Goal: Information Seeking & Learning: Learn about a topic

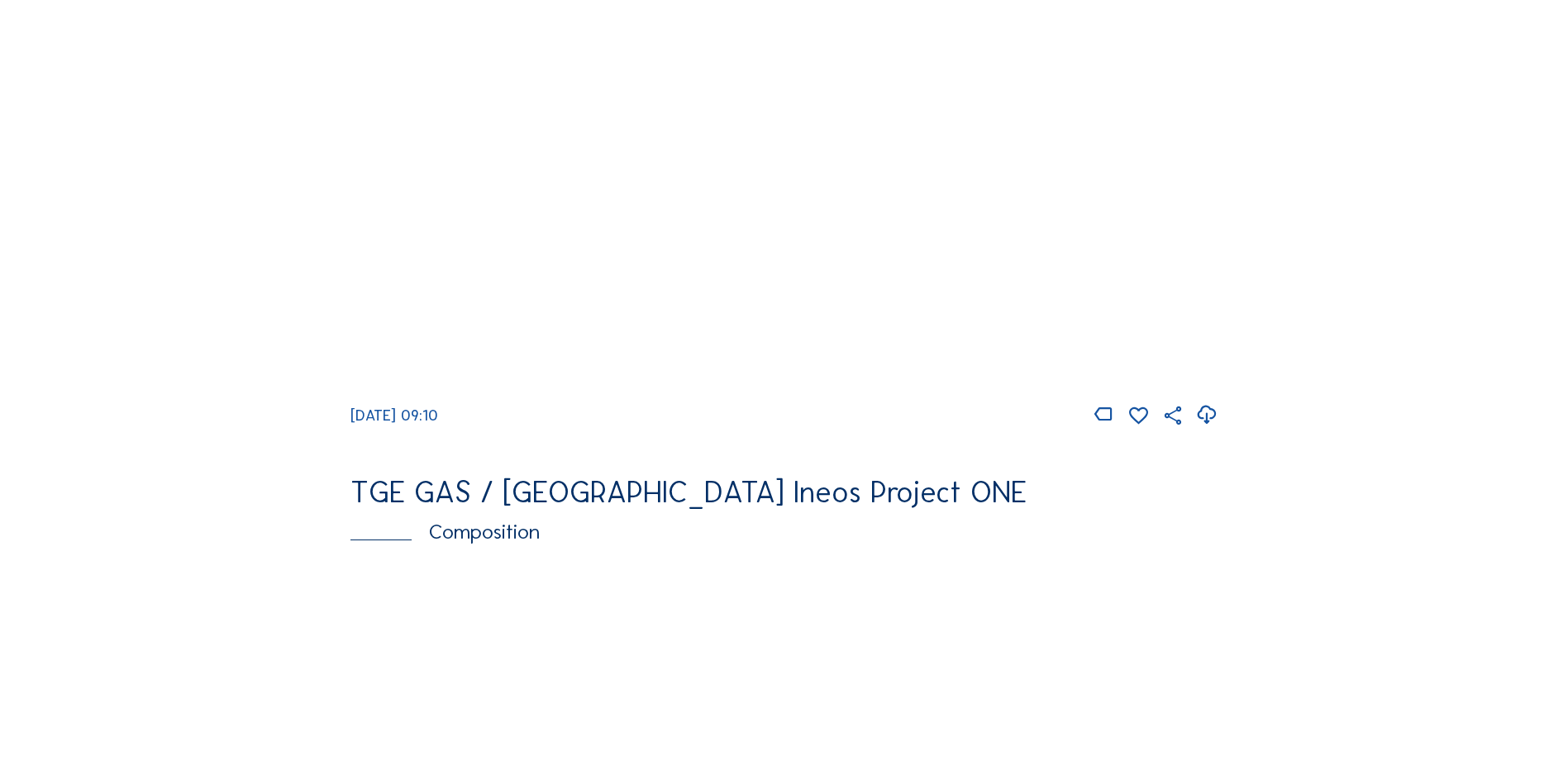
scroll to position [1487, 0]
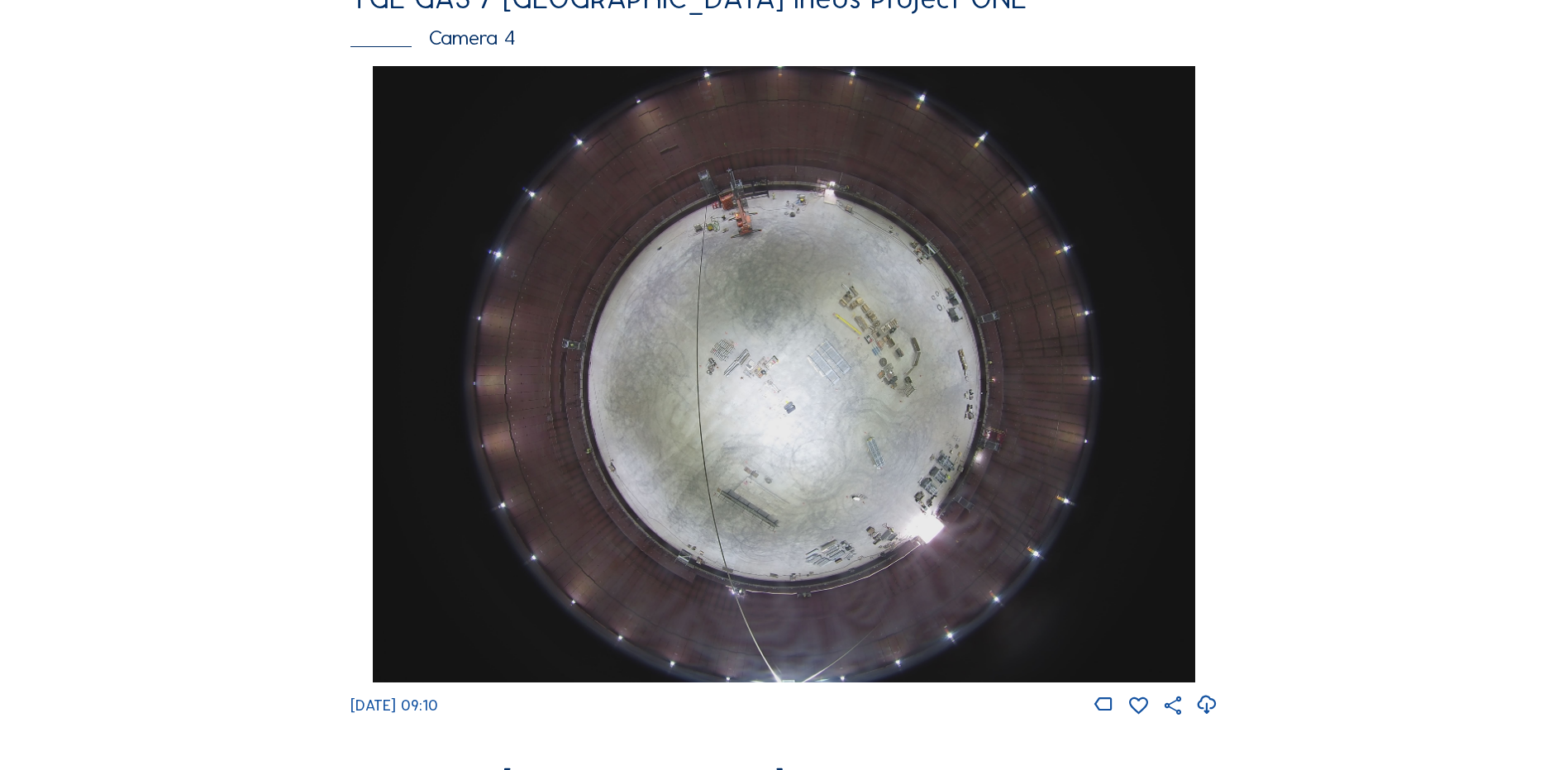
click at [800, 332] on img at bounding box center [784, 374] width 821 height 617
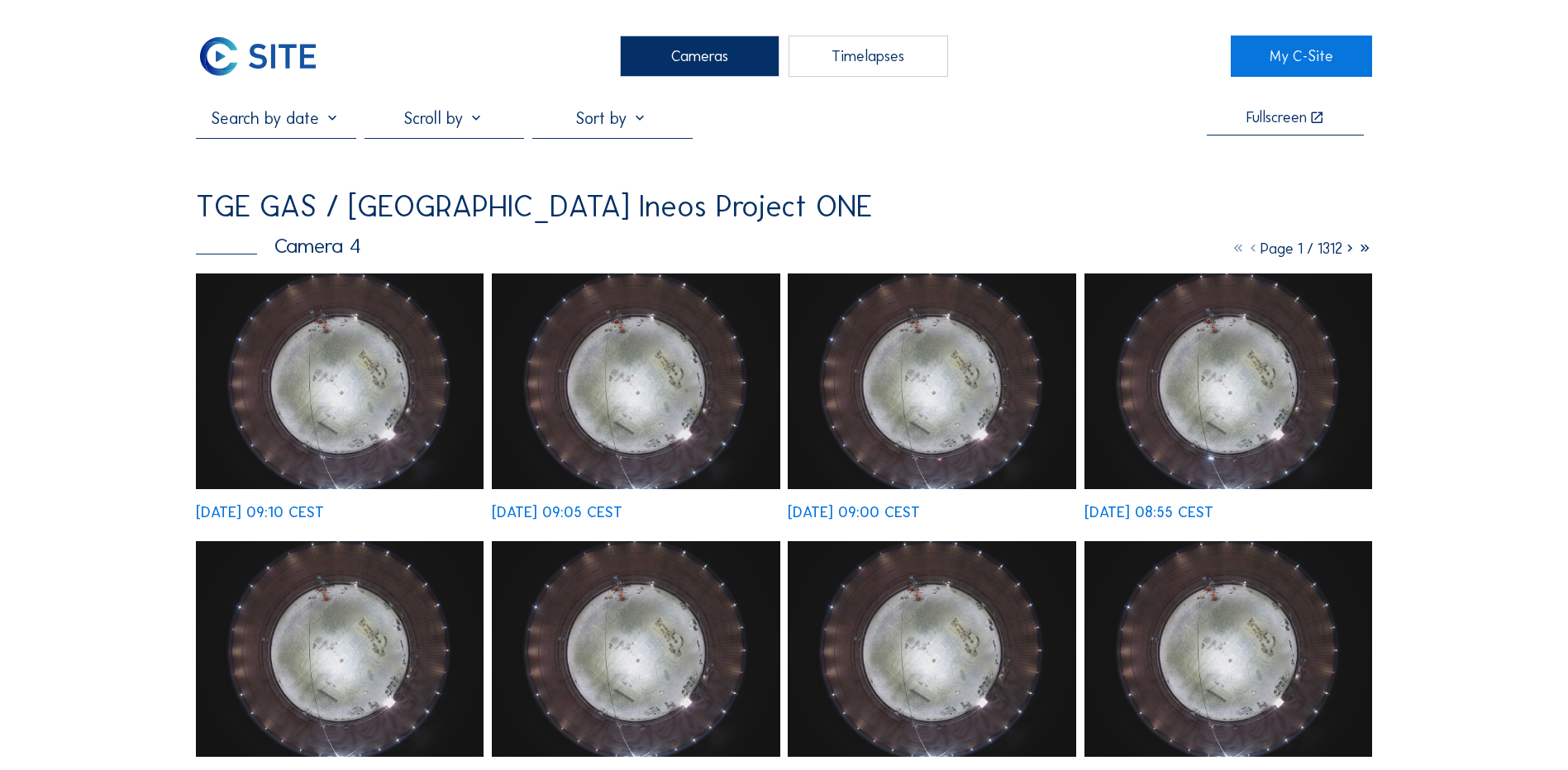
click at [344, 383] on img at bounding box center [340, 381] width 288 height 215
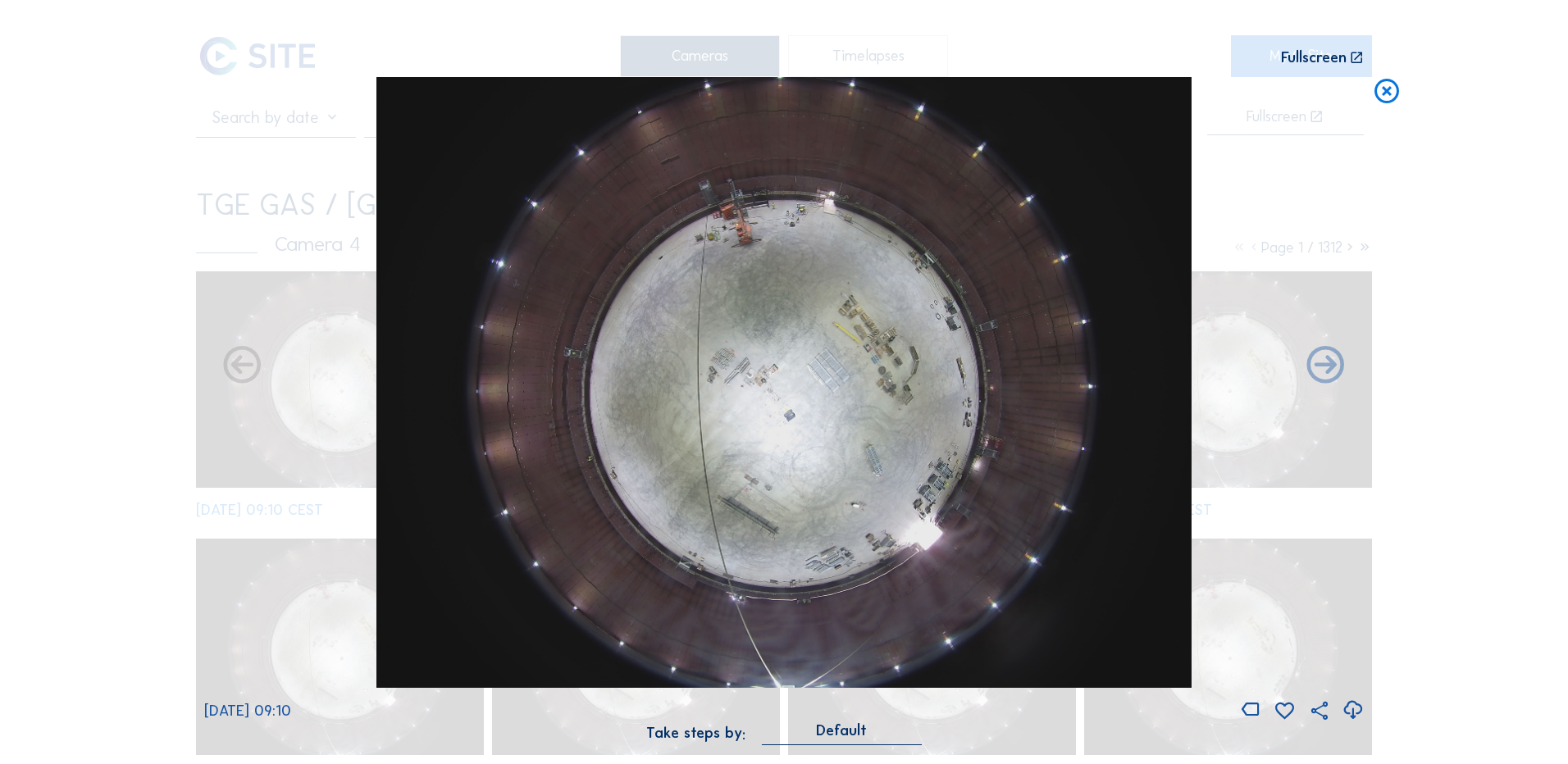
click at [1355, 710] on icon at bounding box center [1352, 711] width 23 height 27
click at [112, 410] on div "Scroll to travel through time | Press 'Alt' Button + Scroll to Zoom | Click and…" at bounding box center [784, 382] width 1568 height 764
click at [1387, 97] on icon at bounding box center [1387, 92] width 29 height 30
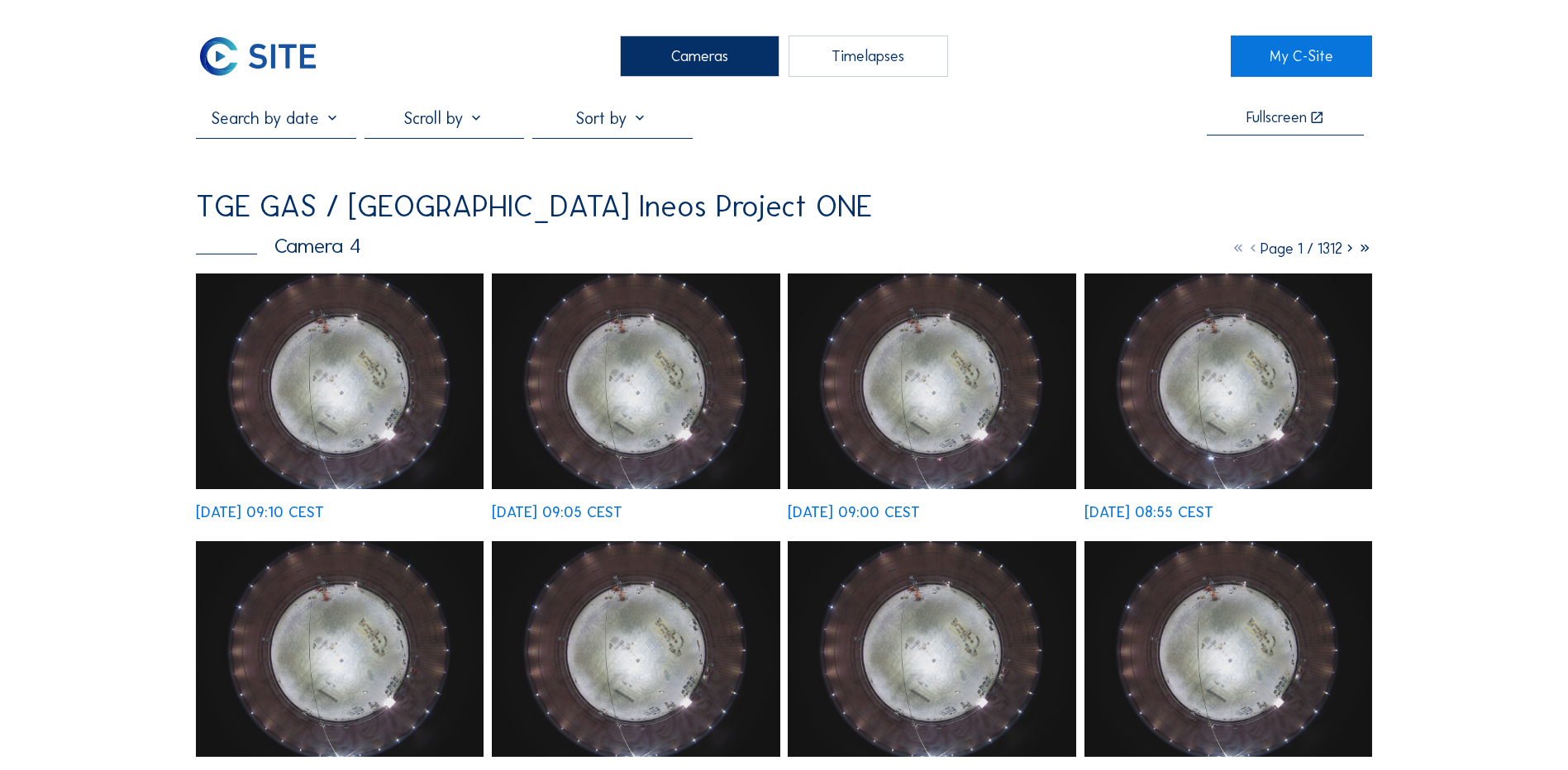
click at [686, 63] on div "Cameras" at bounding box center [699, 56] width 160 height 41
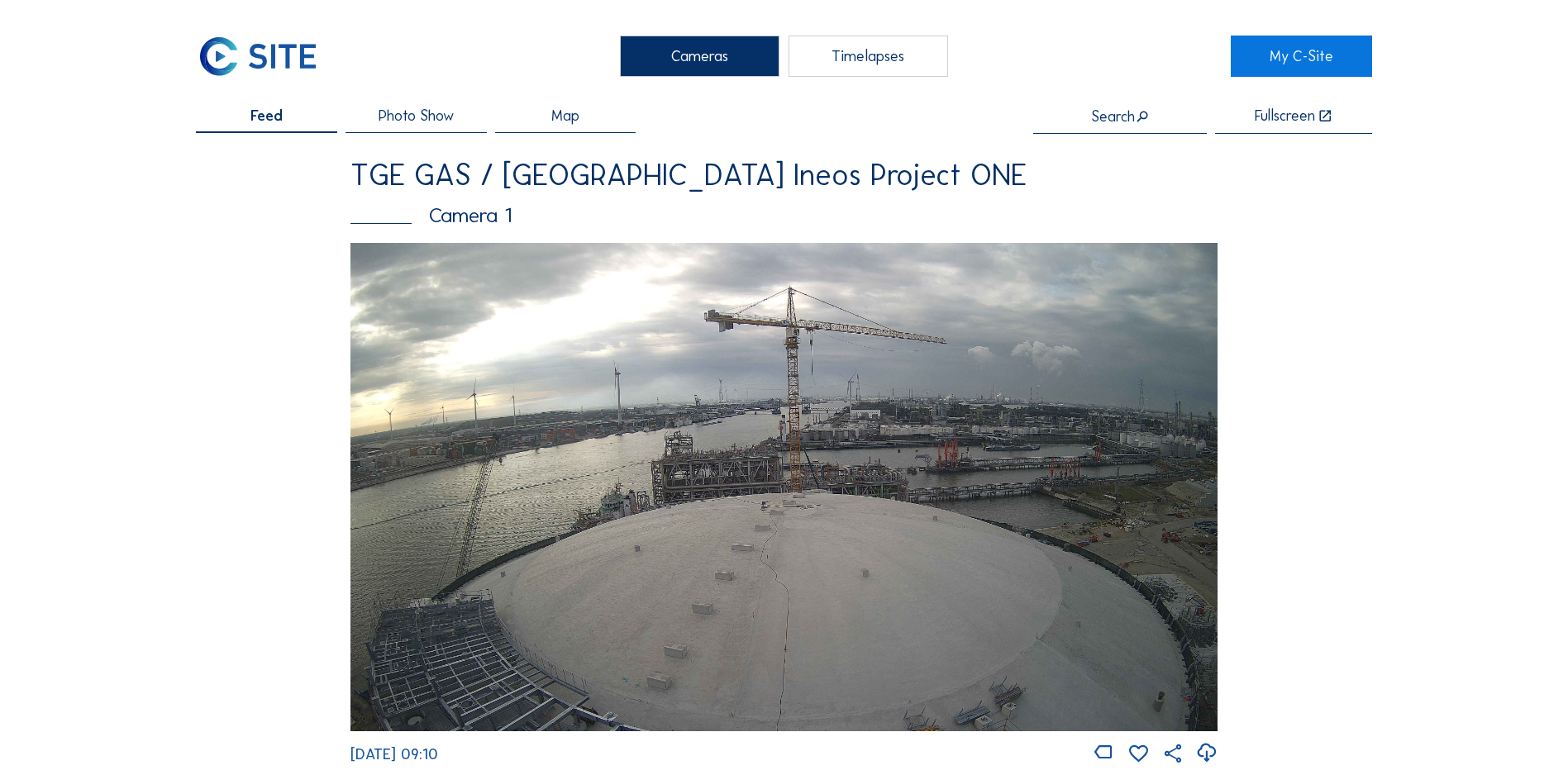
click at [714, 62] on div "Cameras" at bounding box center [699, 56] width 160 height 41
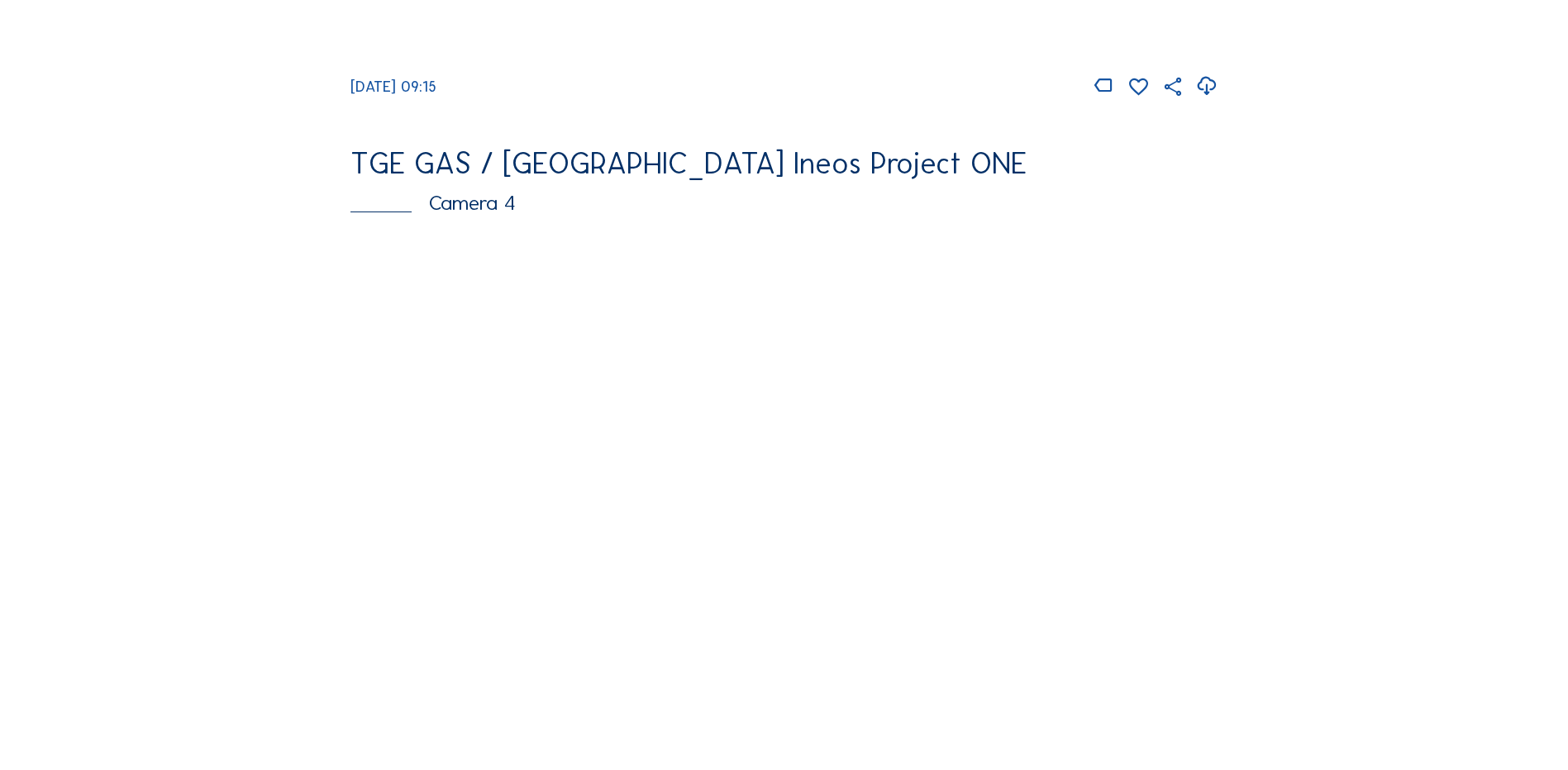
scroll to position [1405, 0]
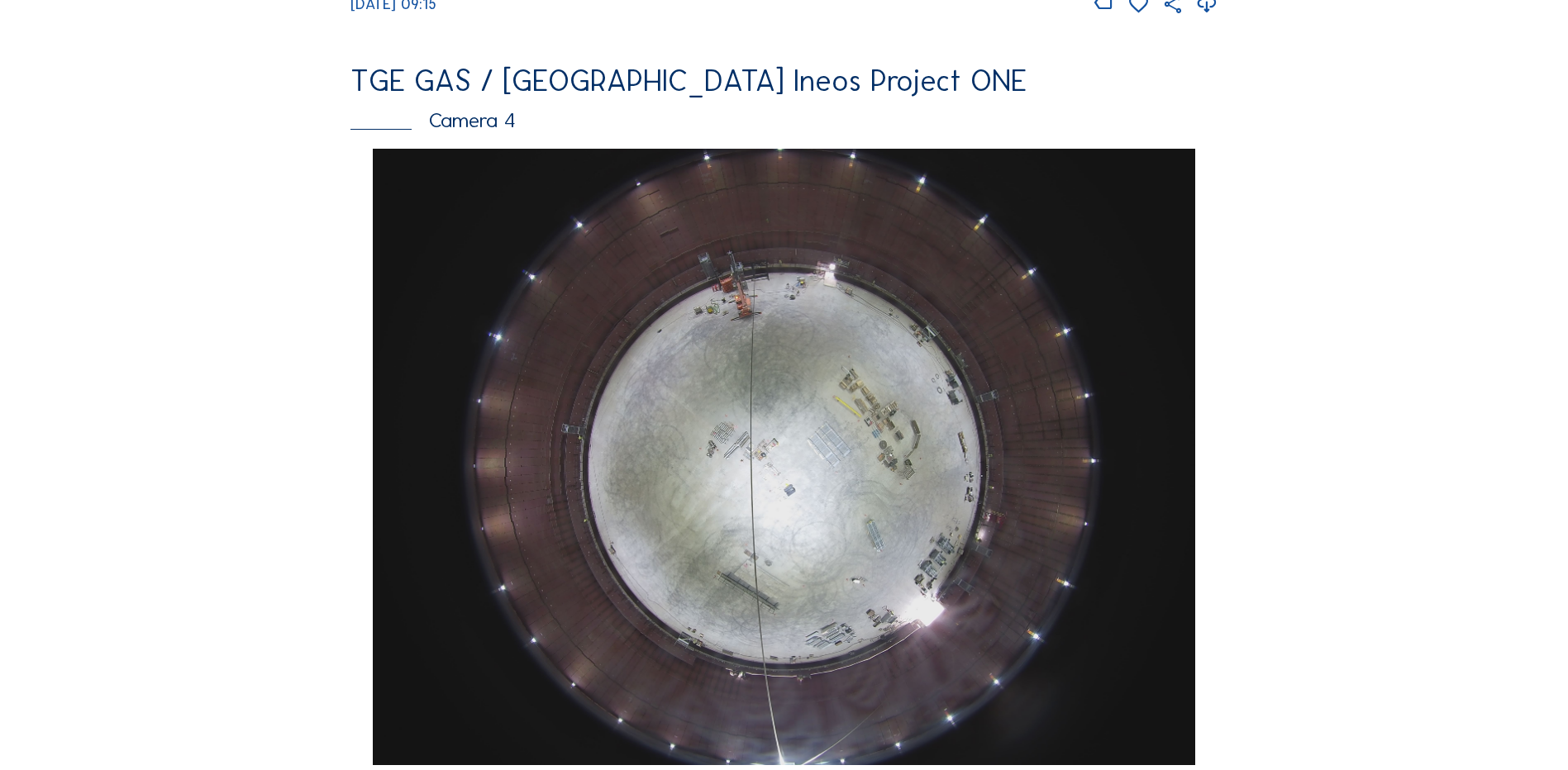
click at [795, 394] on img at bounding box center [784, 457] width 821 height 617
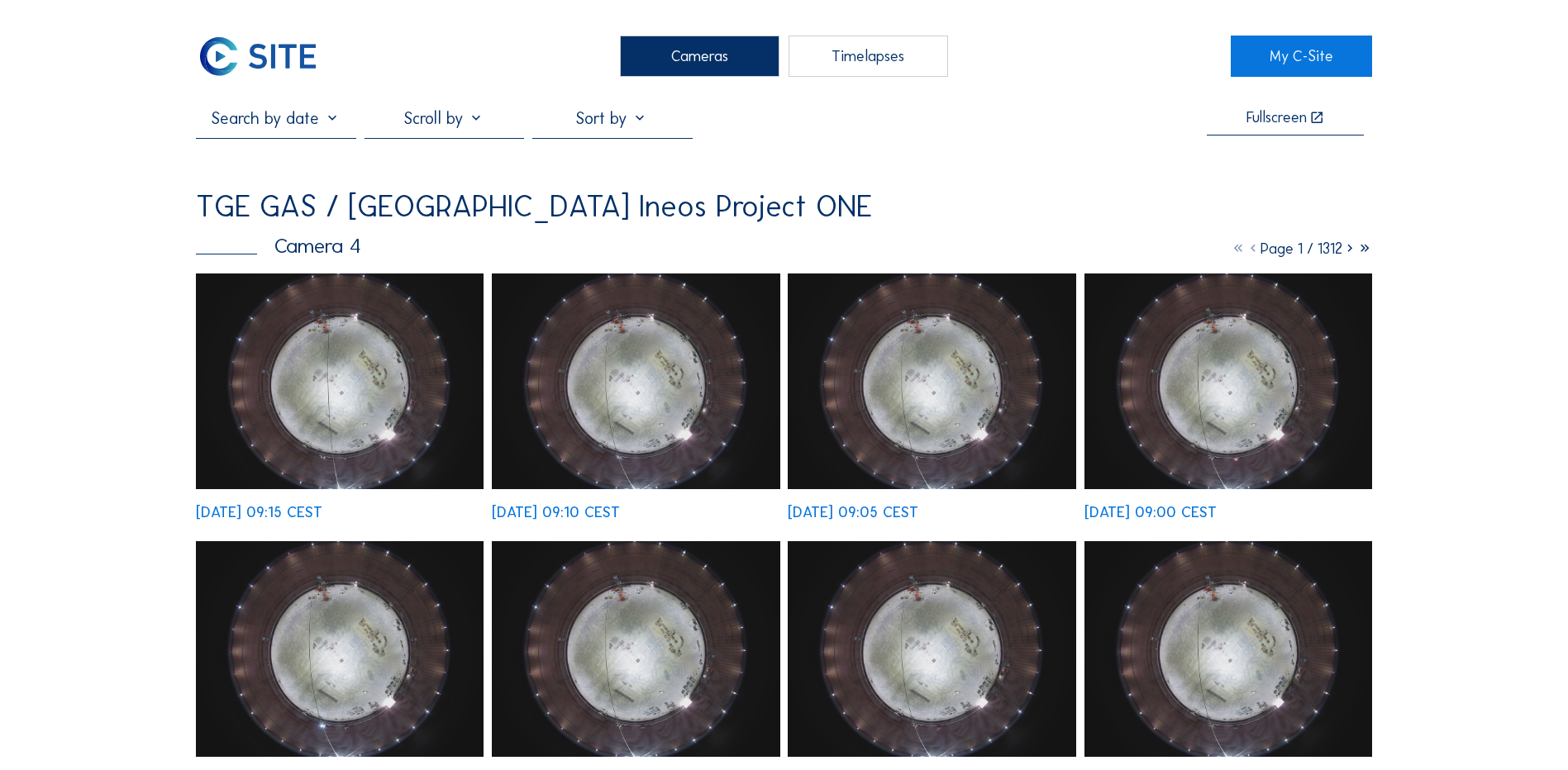
click at [343, 344] on img at bounding box center [340, 381] width 288 height 215
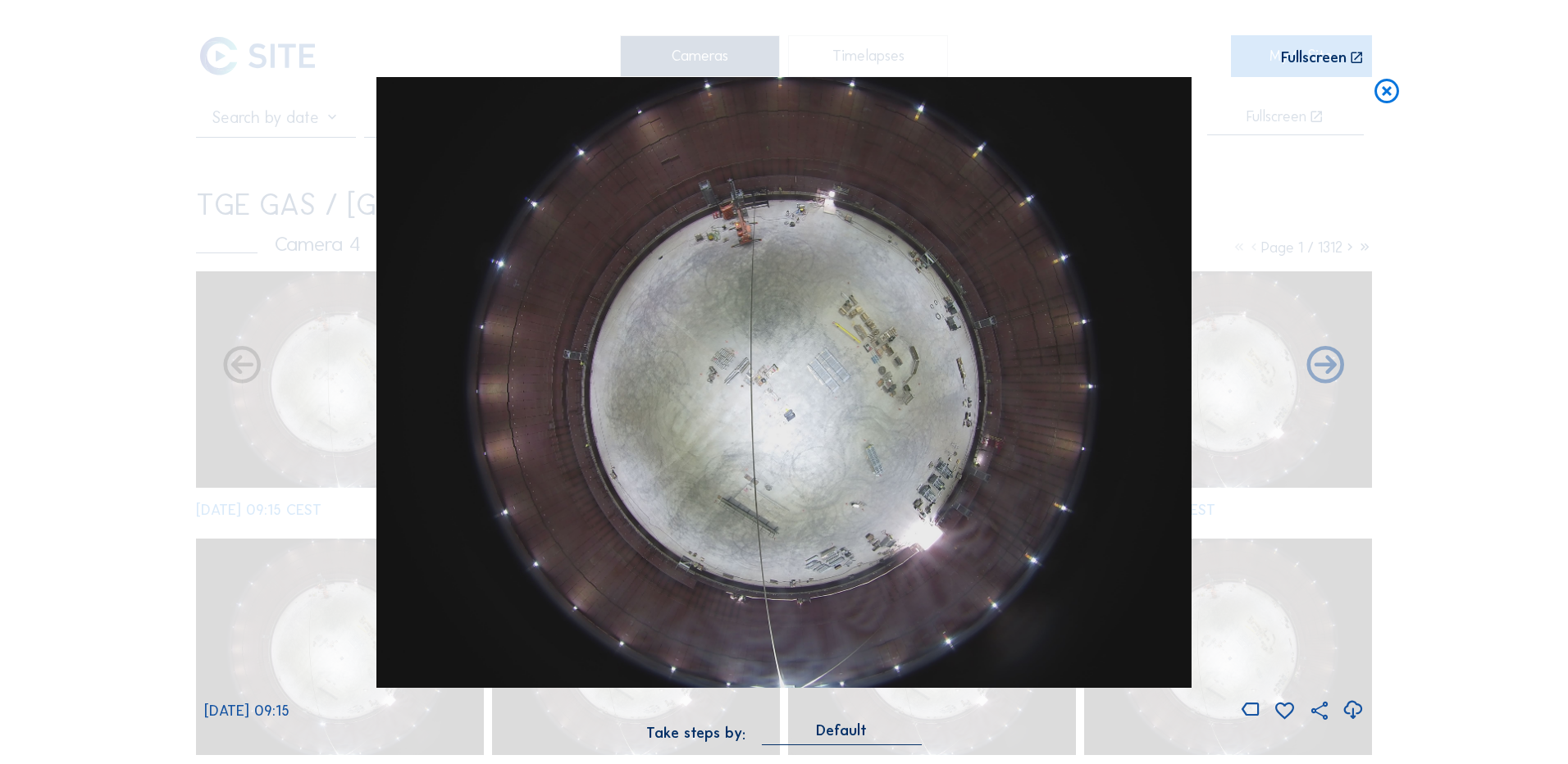
click at [1351, 711] on icon at bounding box center [1352, 711] width 23 height 27
click at [85, 380] on div "Scroll to travel through time | Press 'Alt' Button + Scroll to Zoom | Click and…" at bounding box center [784, 382] width 1568 height 764
click at [1388, 99] on icon at bounding box center [1387, 92] width 29 height 30
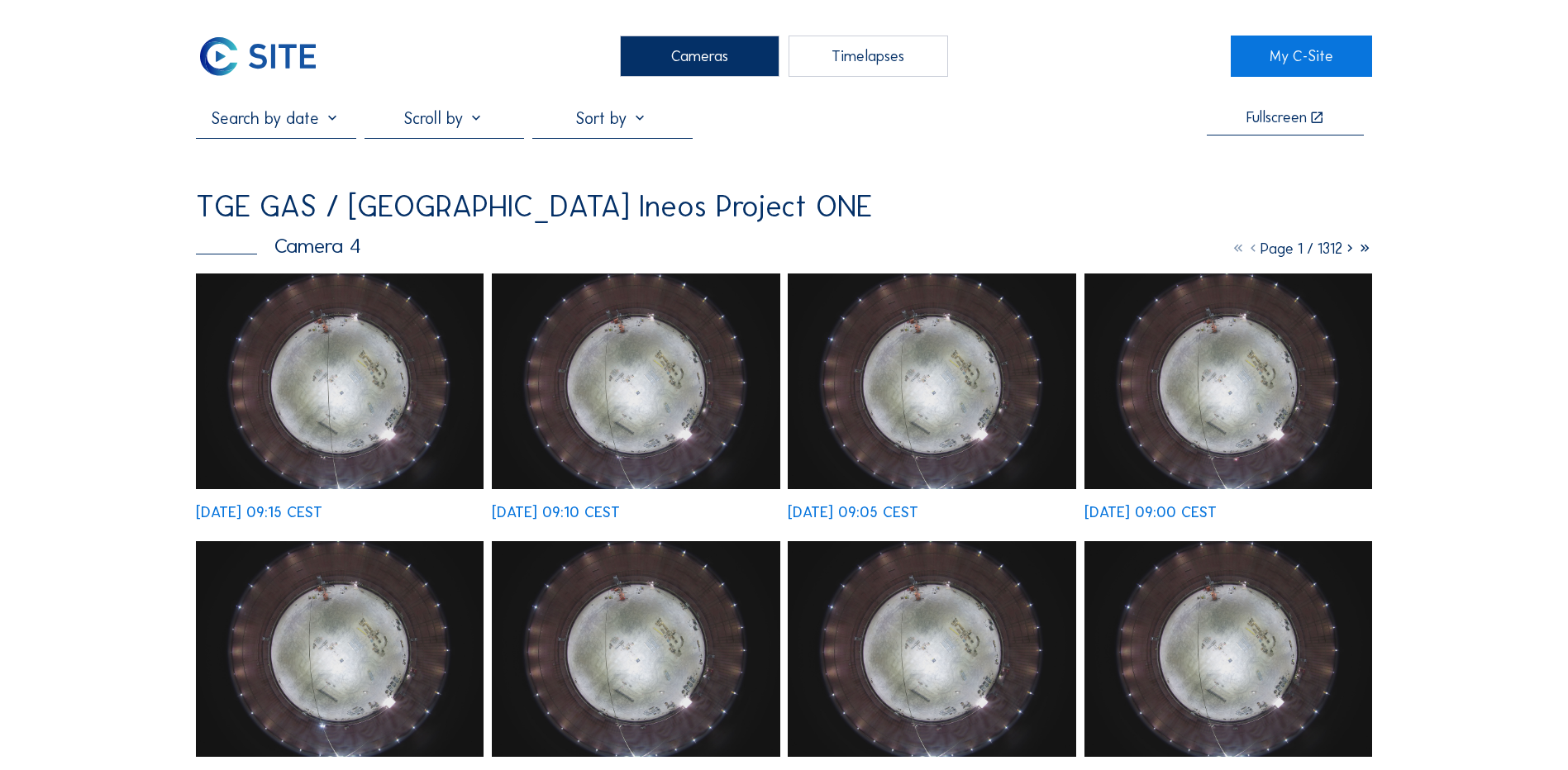
click at [727, 56] on div "Cameras" at bounding box center [699, 56] width 160 height 41
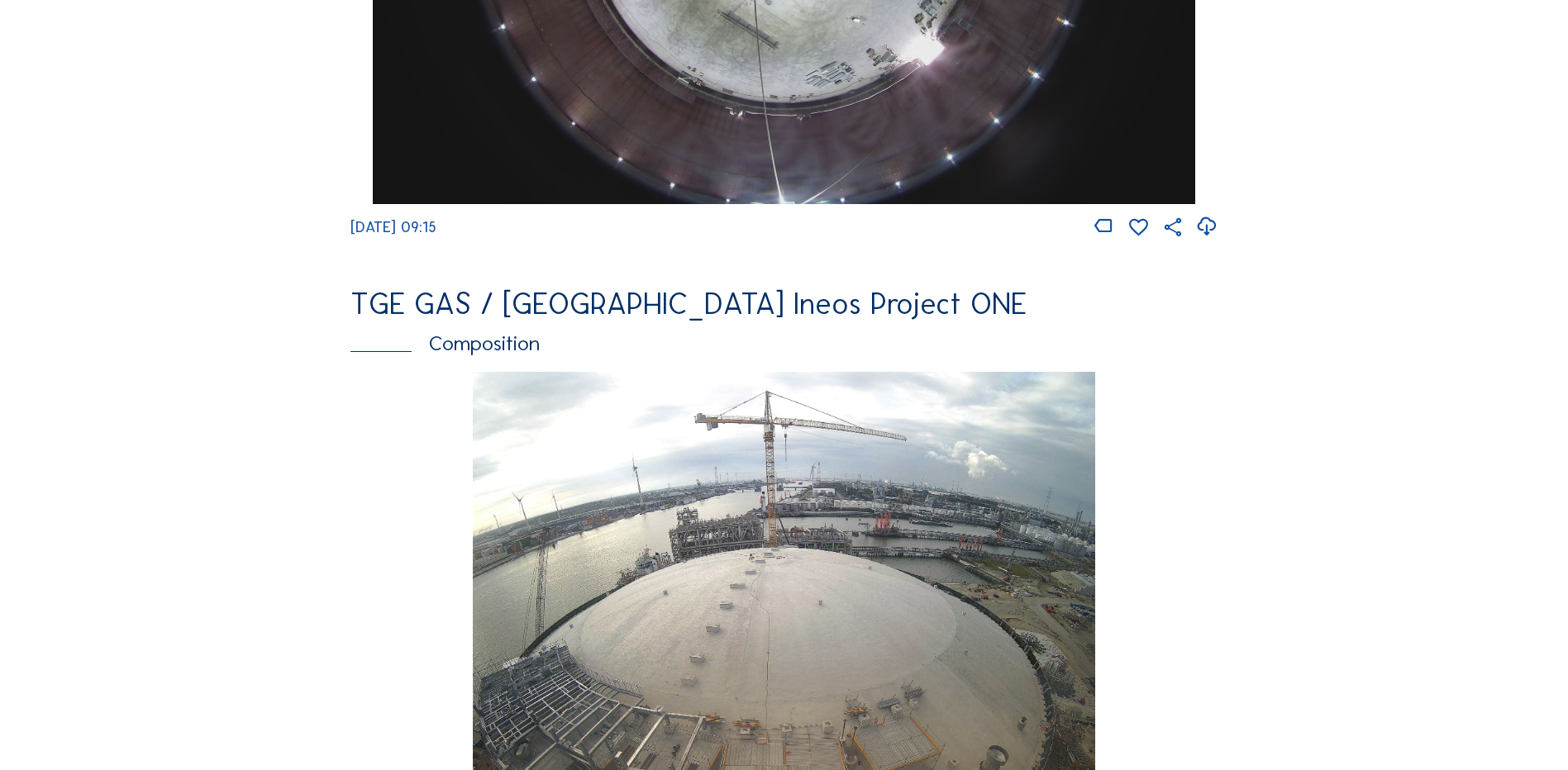
scroll to position [1470, 0]
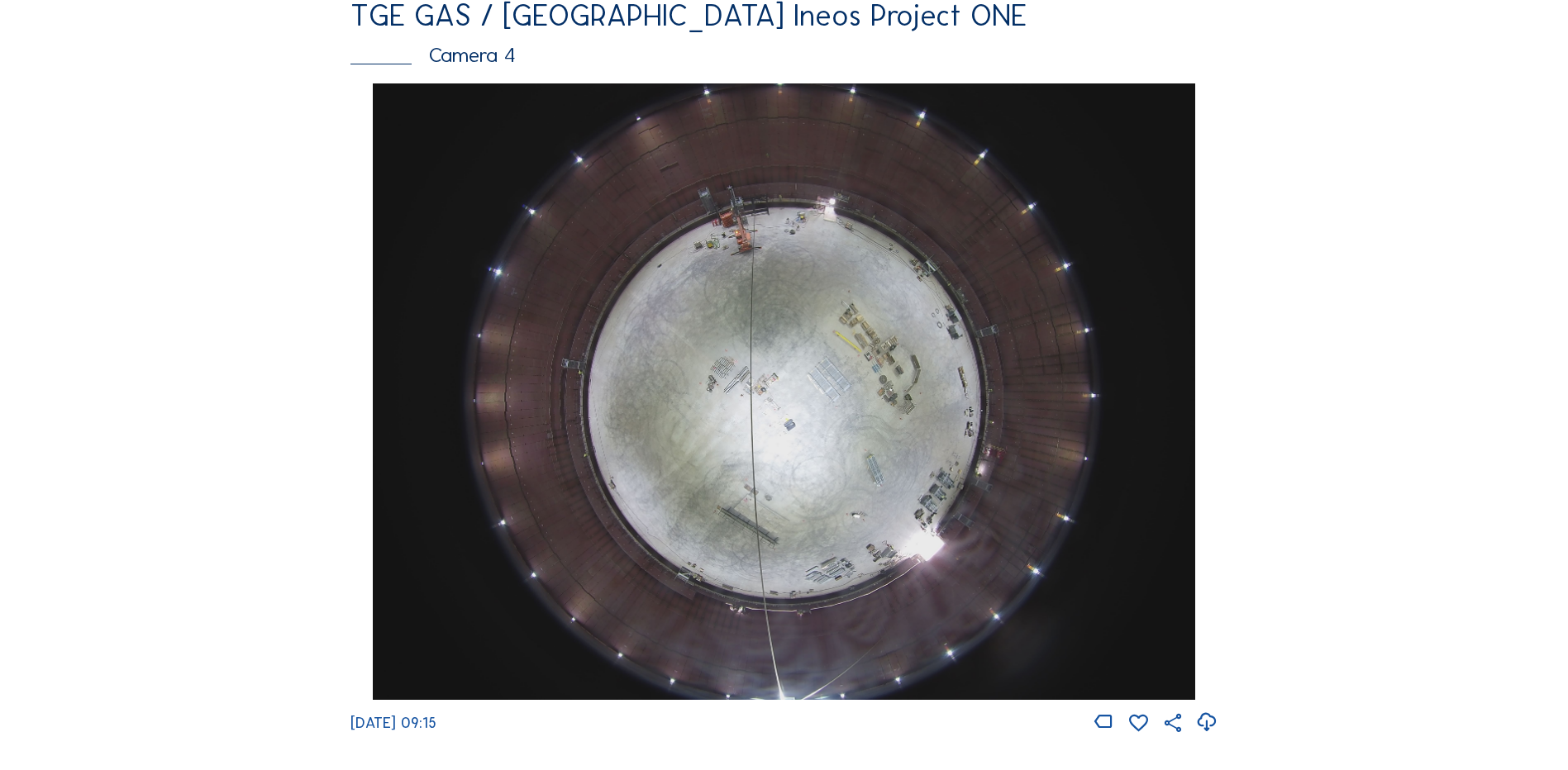
click at [816, 364] on img at bounding box center [784, 391] width 821 height 617
